Goal: Obtain resource: Download file/media

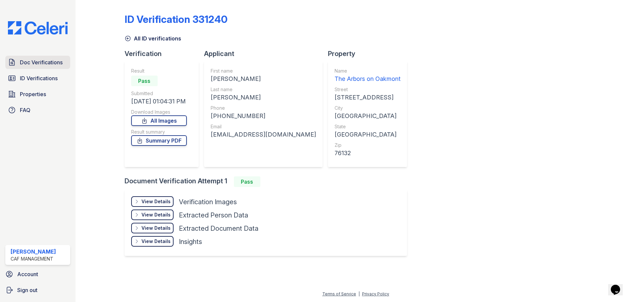
click at [54, 63] on span "Doc Verifications" at bounding box center [41, 62] width 43 height 8
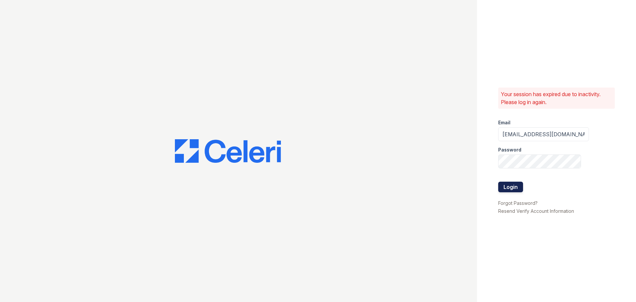
click at [500, 187] on button "Login" at bounding box center [510, 186] width 25 height 11
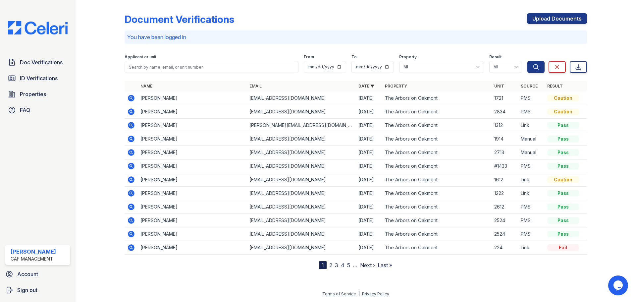
click at [133, 112] on icon at bounding box center [131, 111] width 7 height 7
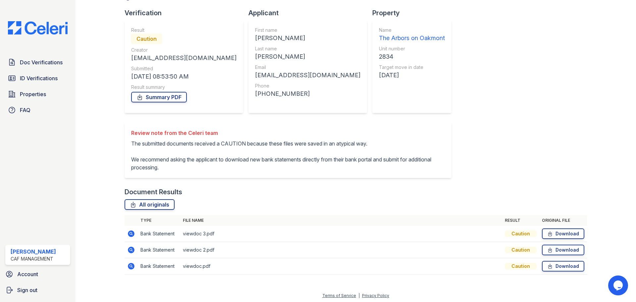
scroll to position [42, 0]
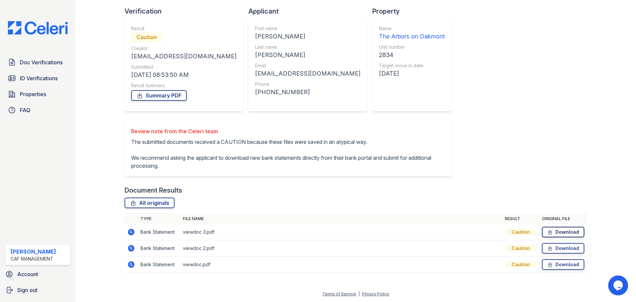
click at [566, 233] on link "Download" at bounding box center [563, 231] width 42 height 11
click at [554, 250] on link "Download" at bounding box center [563, 248] width 42 height 11
click at [555, 267] on link "Download" at bounding box center [563, 264] width 42 height 11
click at [29, 92] on span "Properties" at bounding box center [33, 94] width 26 height 8
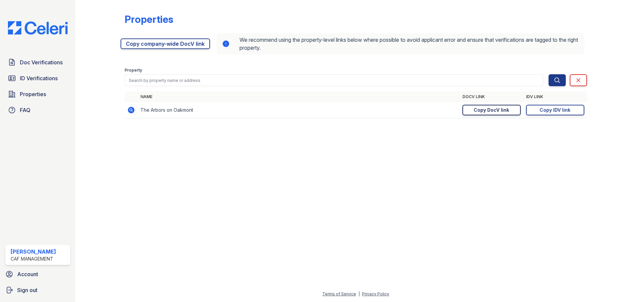
click at [493, 111] on div "Copy DocV link" at bounding box center [490, 110] width 35 height 7
click at [41, 64] on span "Doc Verifications" at bounding box center [41, 62] width 43 height 8
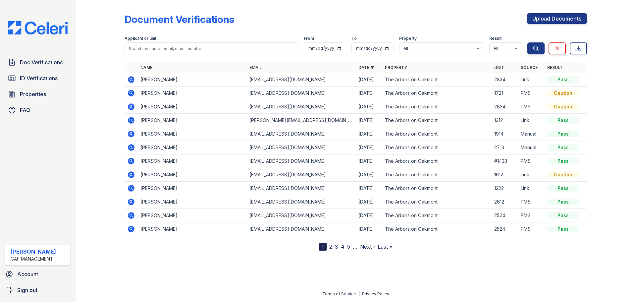
click at [132, 79] on icon at bounding box center [131, 79] width 7 height 7
